Goal: Navigation & Orientation: Find specific page/section

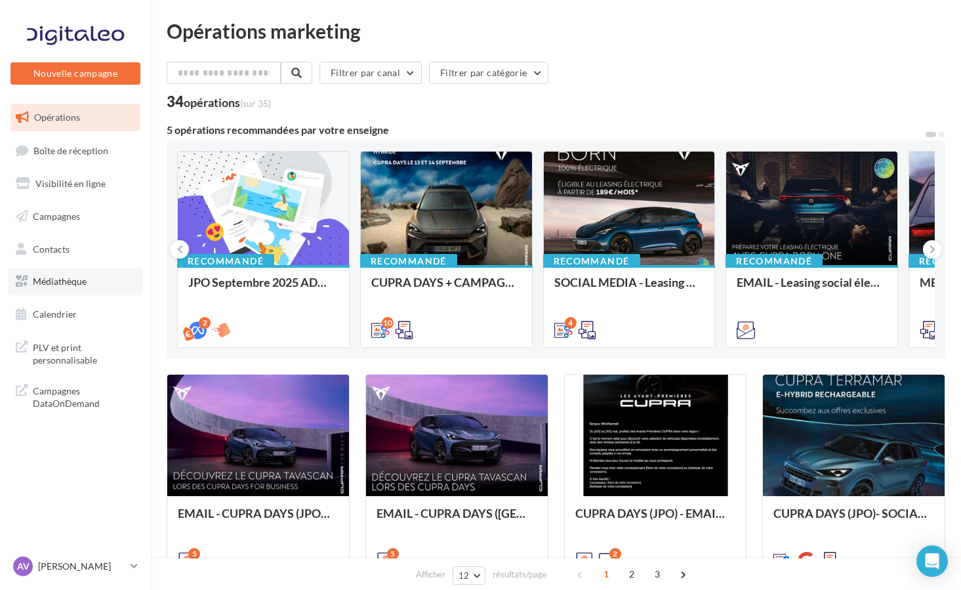
click at [60, 282] on span "Médiathèque" at bounding box center [60, 281] width 54 height 11
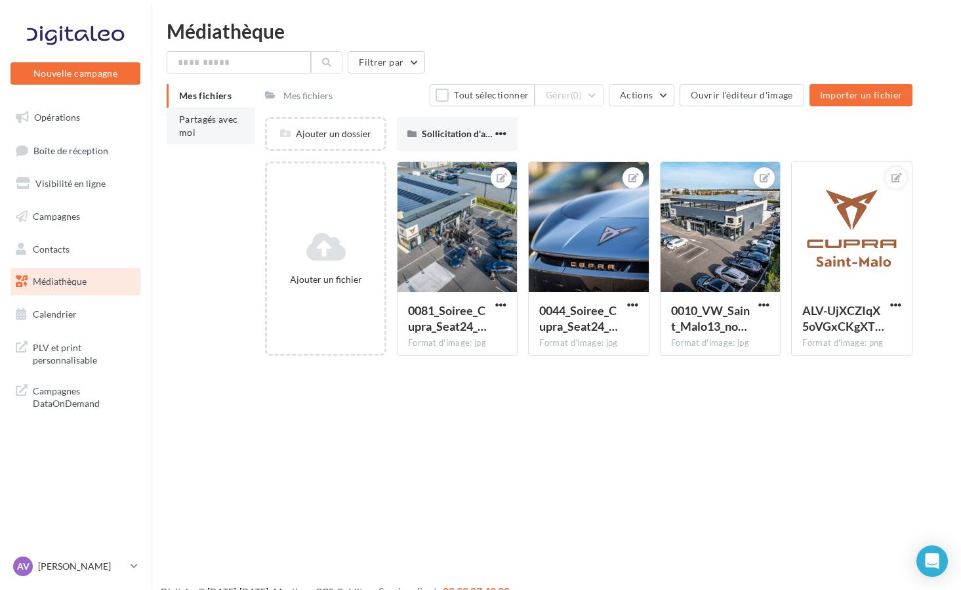
click at [211, 130] on li "Partagés avec moi" at bounding box center [211, 126] width 88 height 37
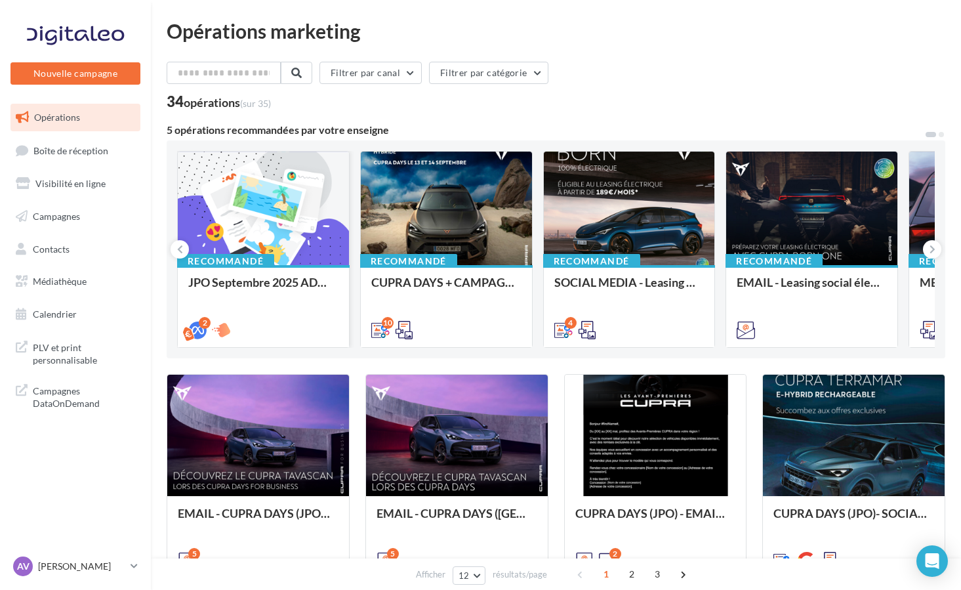
click at [233, 222] on div at bounding box center [263, 209] width 171 height 115
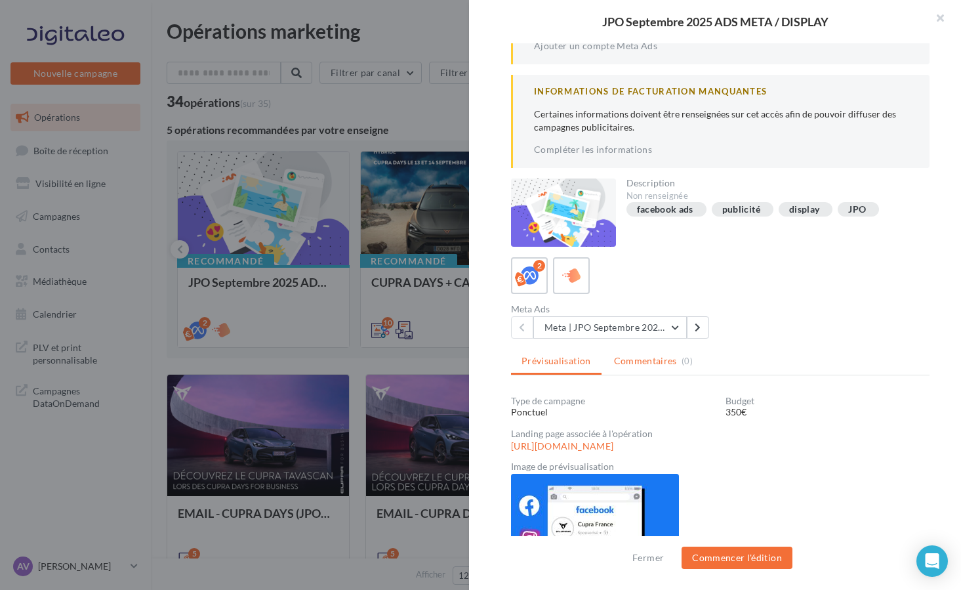
scroll to position [196, 0]
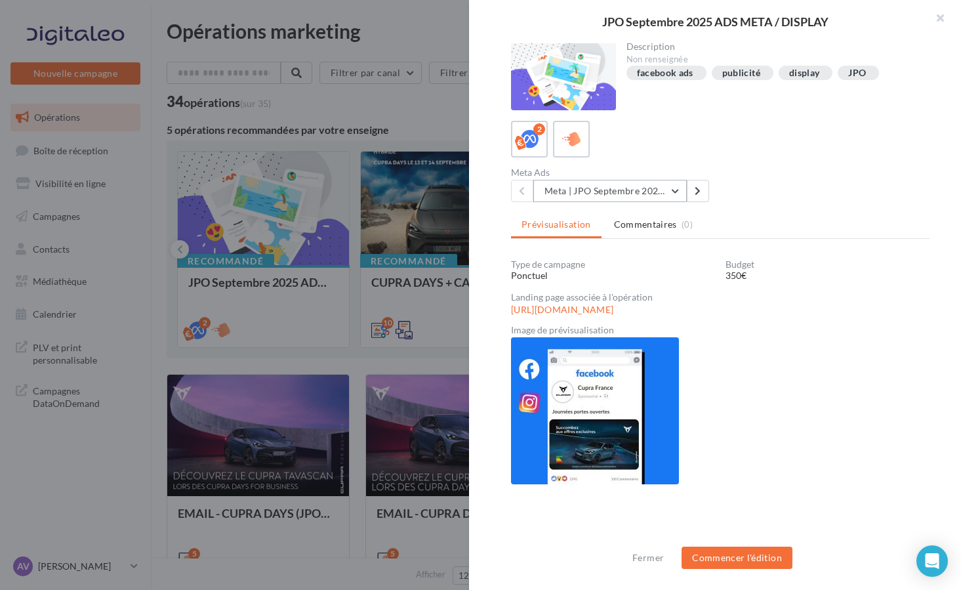
click at [673, 186] on button "Meta | JPO Septembre 2025 | Drive to store" at bounding box center [610, 191] width 154 height 22
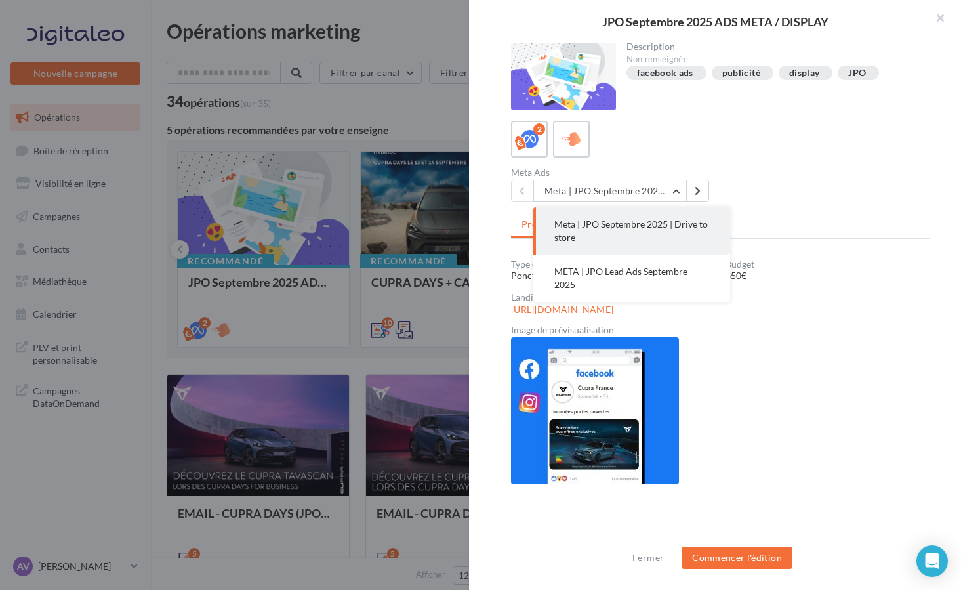
click at [655, 225] on span "Meta | JPO Septembre 2025 | Drive to store" at bounding box center [631, 231] width 154 height 24
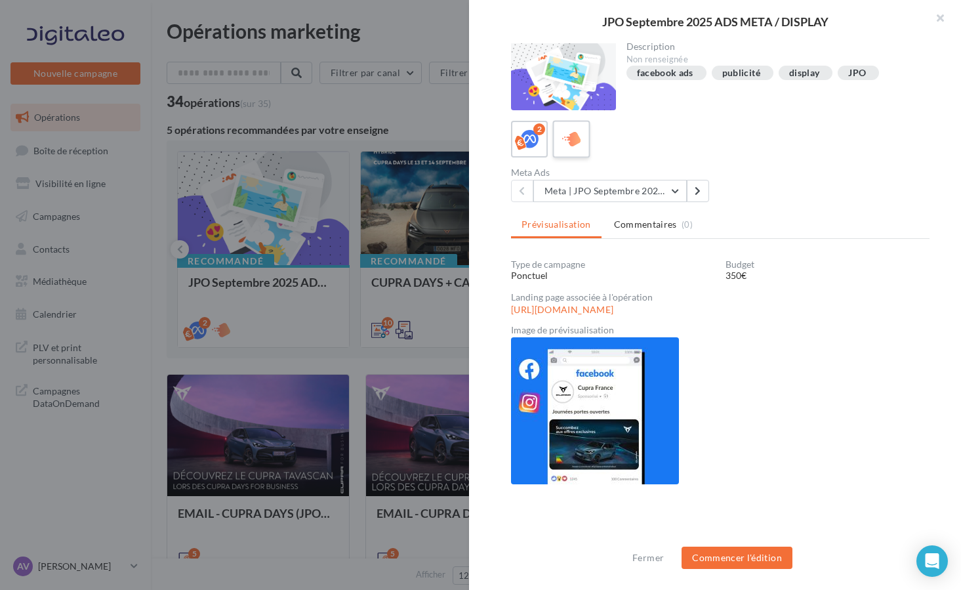
click at [572, 132] on icon at bounding box center [571, 139] width 19 height 19
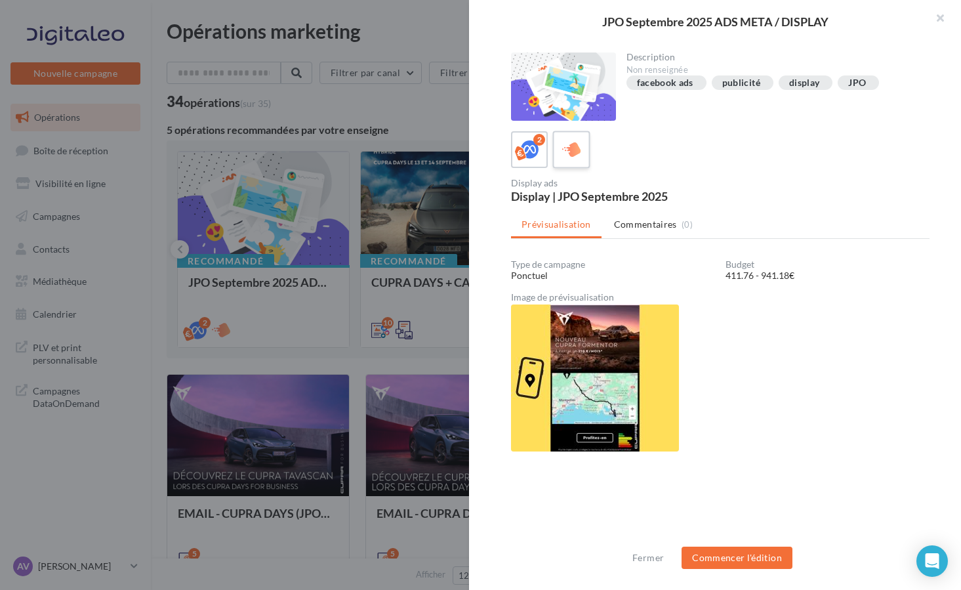
scroll to position [94, 0]
click at [539, 160] on div "2" at bounding box center [530, 150] width 24 height 24
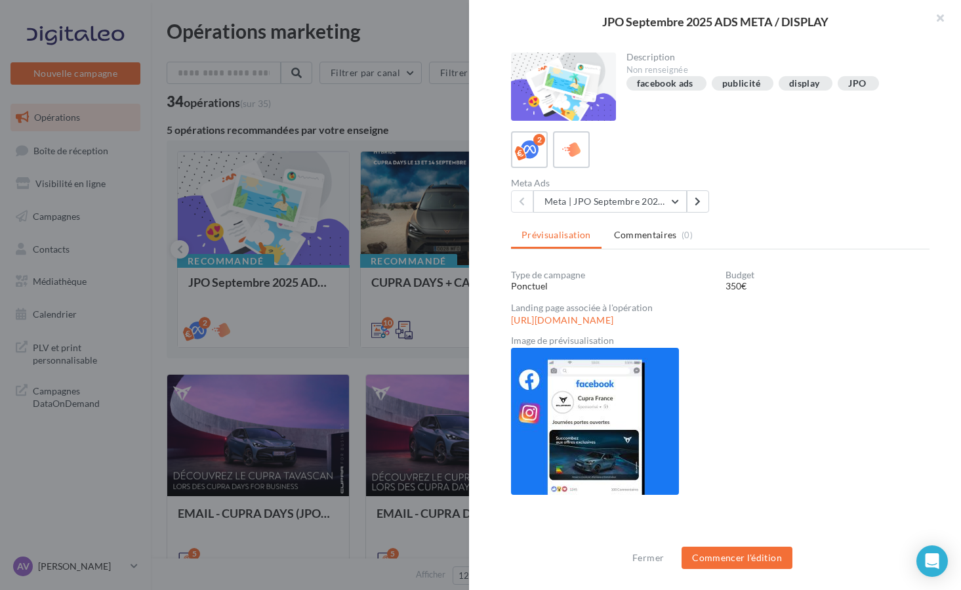
scroll to position [196, 0]
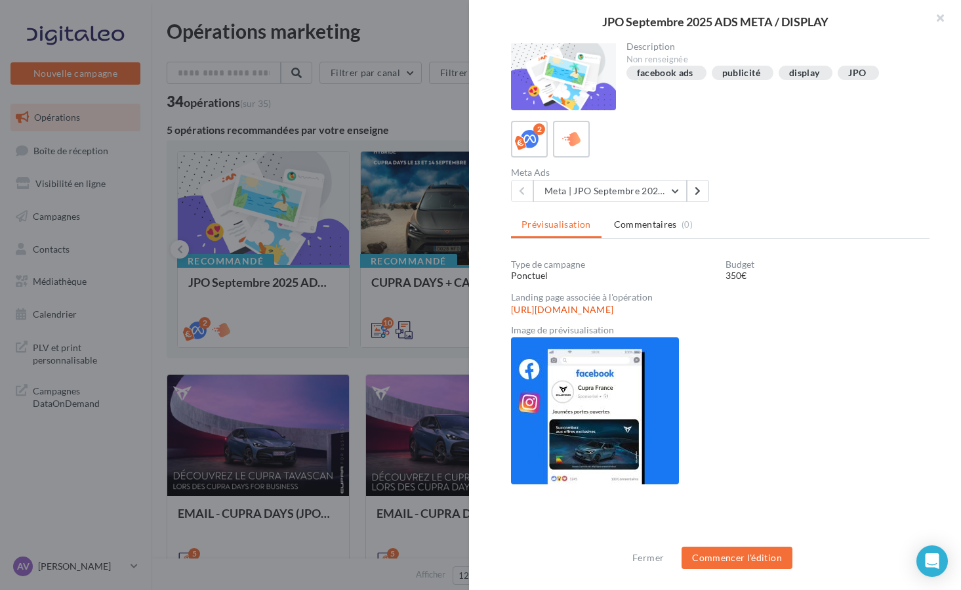
click at [577, 312] on link "https://form-cupra-france.fr/544/cupra-saint-malo-35400" at bounding box center [562, 309] width 102 height 10
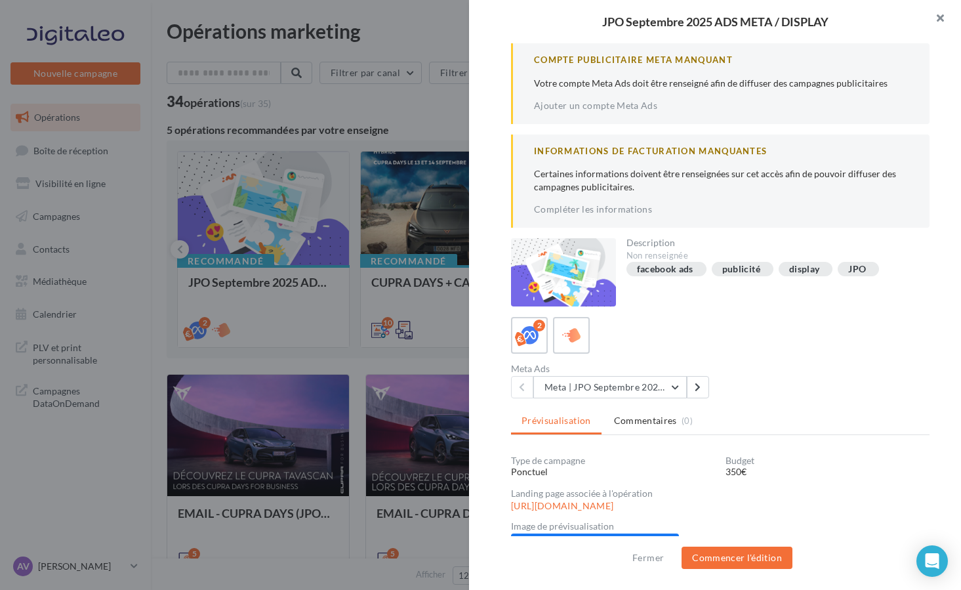
click at [943, 20] on button "button" at bounding box center [935, 19] width 52 height 39
